Goal: Information Seeking & Learning: Learn about a topic

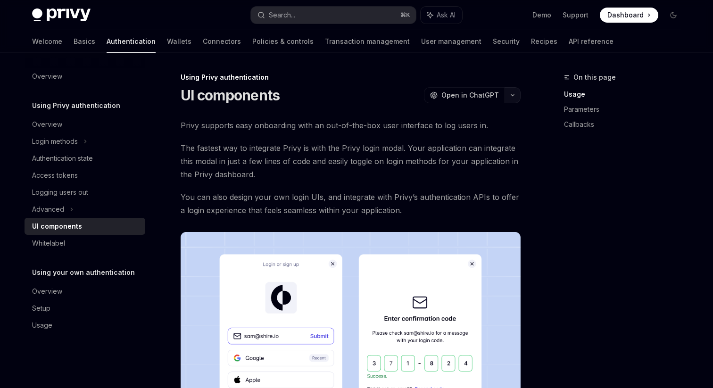
click at [513, 92] on button "button" at bounding box center [512, 95] width 16 height 16
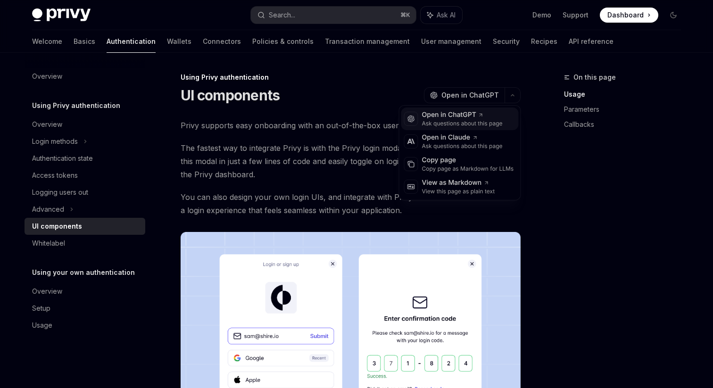
click at [470, 115] on div "Open in ChatGPT" at bounding box center [462, 114] width 81 height 9
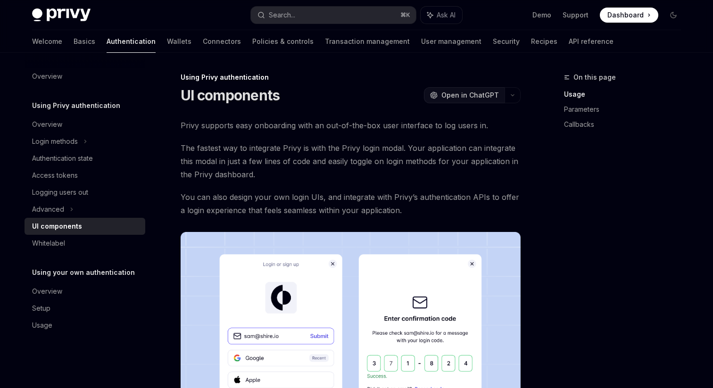
click at [474, 101] on button "OpenAI Open in ChatGPT" at bounding box center [464, 95] width 81 height 16
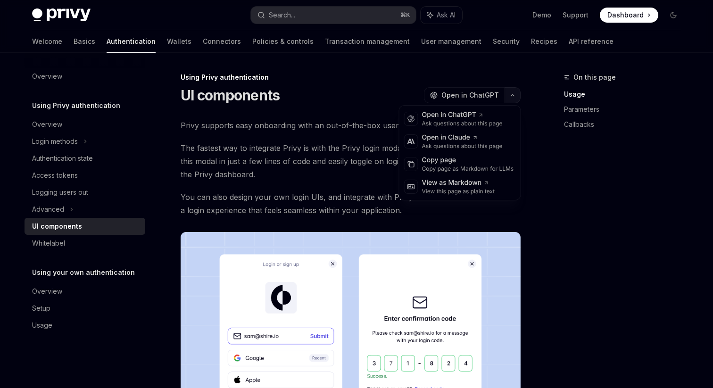
click at [513, 92] on button "button" at bounding box center [512, 95] width 16 height 16
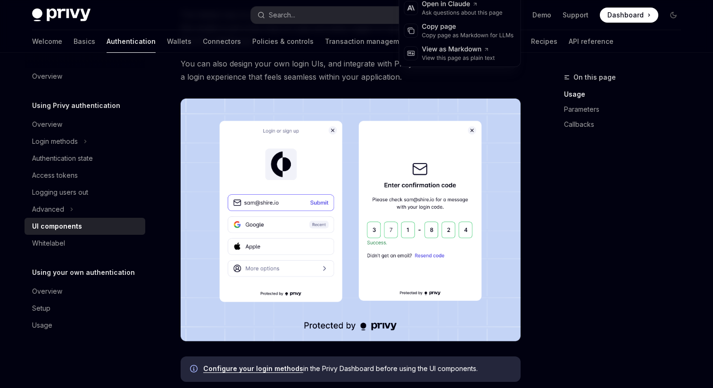
scroll to position [133, 0]
click at [266, 114] on img at bounding box center [351, 220] width 340 height 243
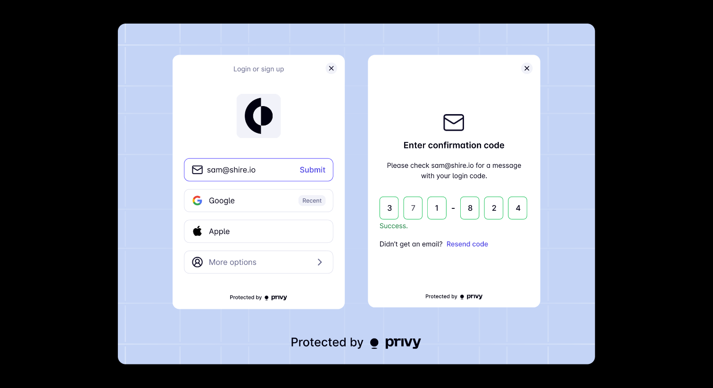
click at [268, 30] on img at bounding box center [356, 194] width 477 height 341
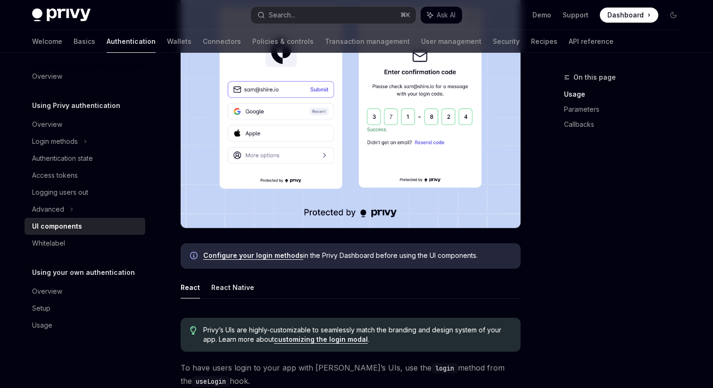
scroll to position [134, 0]
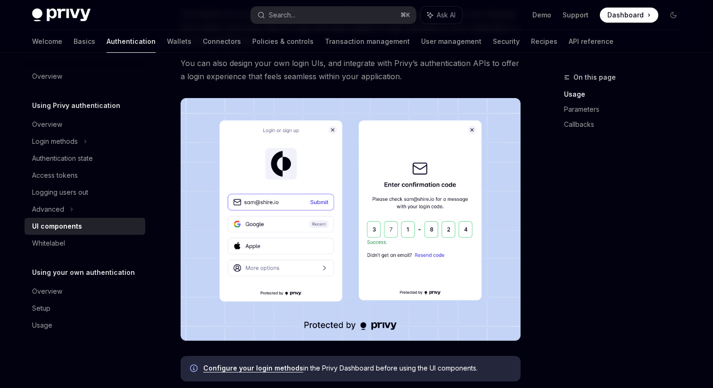
click at [309, 168] on img at bounding box center [351, 219] width 340 height 243
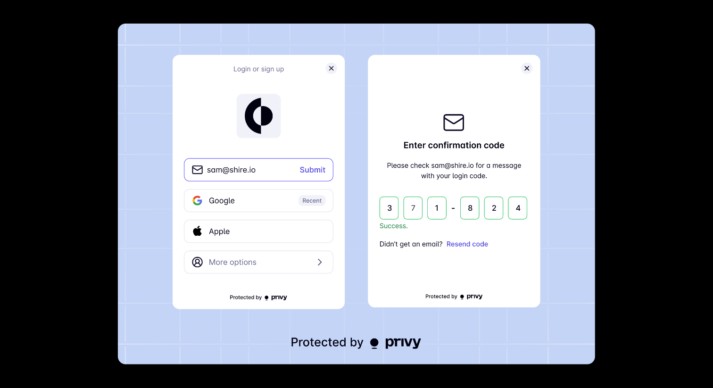
click at [309, 167] on img at bounding box center [356, 194] width 477 height 341
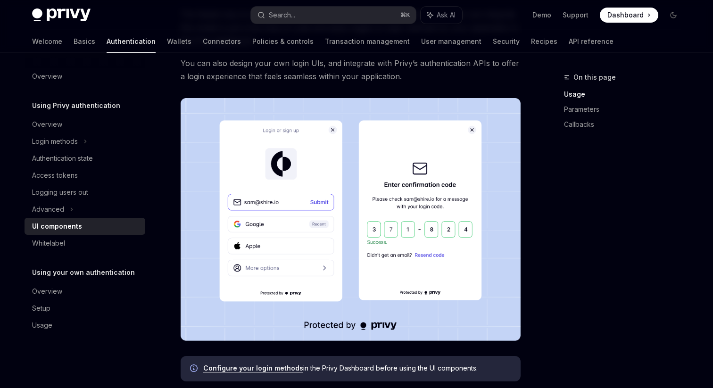
click at [309, 167] on img at bounding box center [351, 219] width 340 height 243
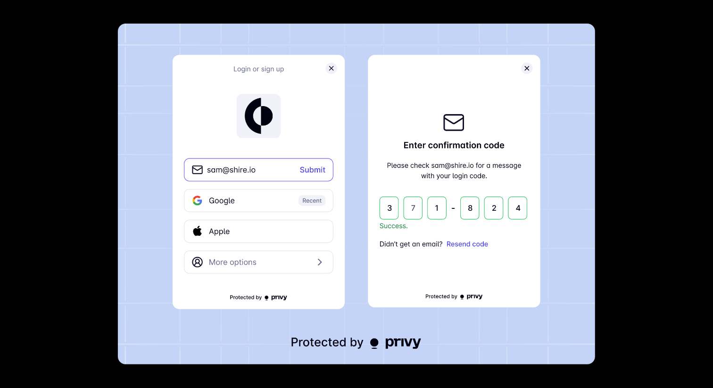
click at [355, 204] on img at bounding box center [356, 194] width 477 height 341
